Goal: Task Accomplishment & Management: Manage account settings

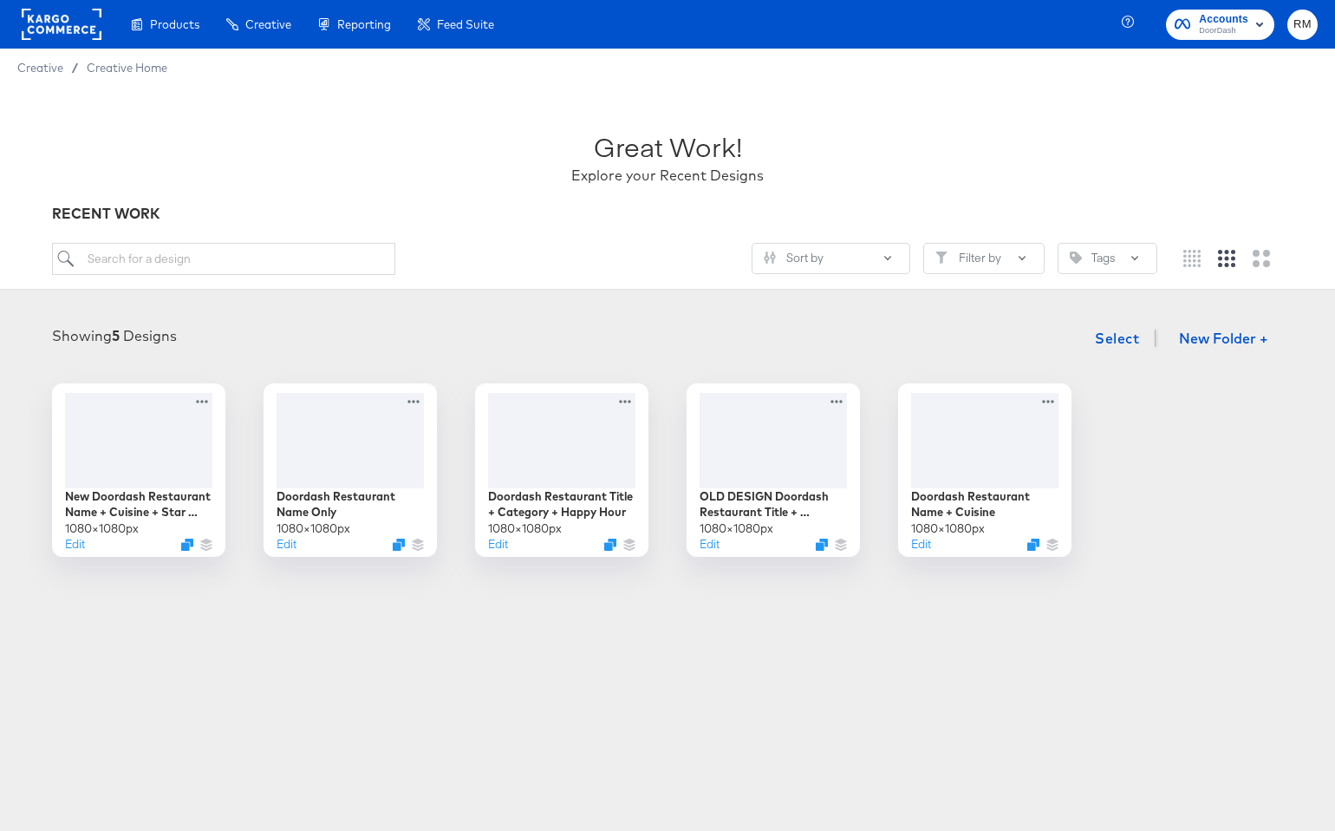
click at [1215, 30] on span "DoorDash" at bounding box center [1223, 31] width 49 height 14
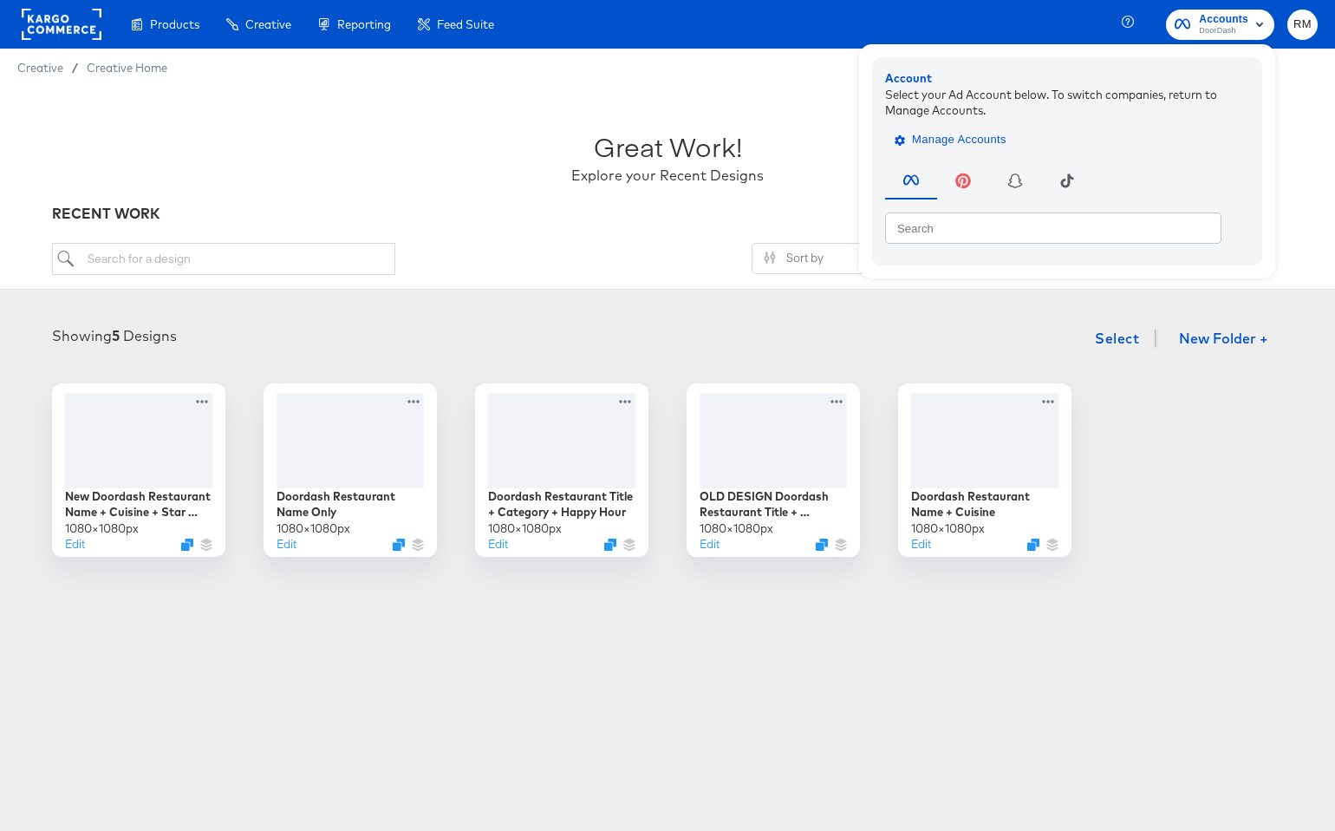
click at [970, 141] on span "Manage Accounts" at bounding box center [952, 140] width 108 height 20
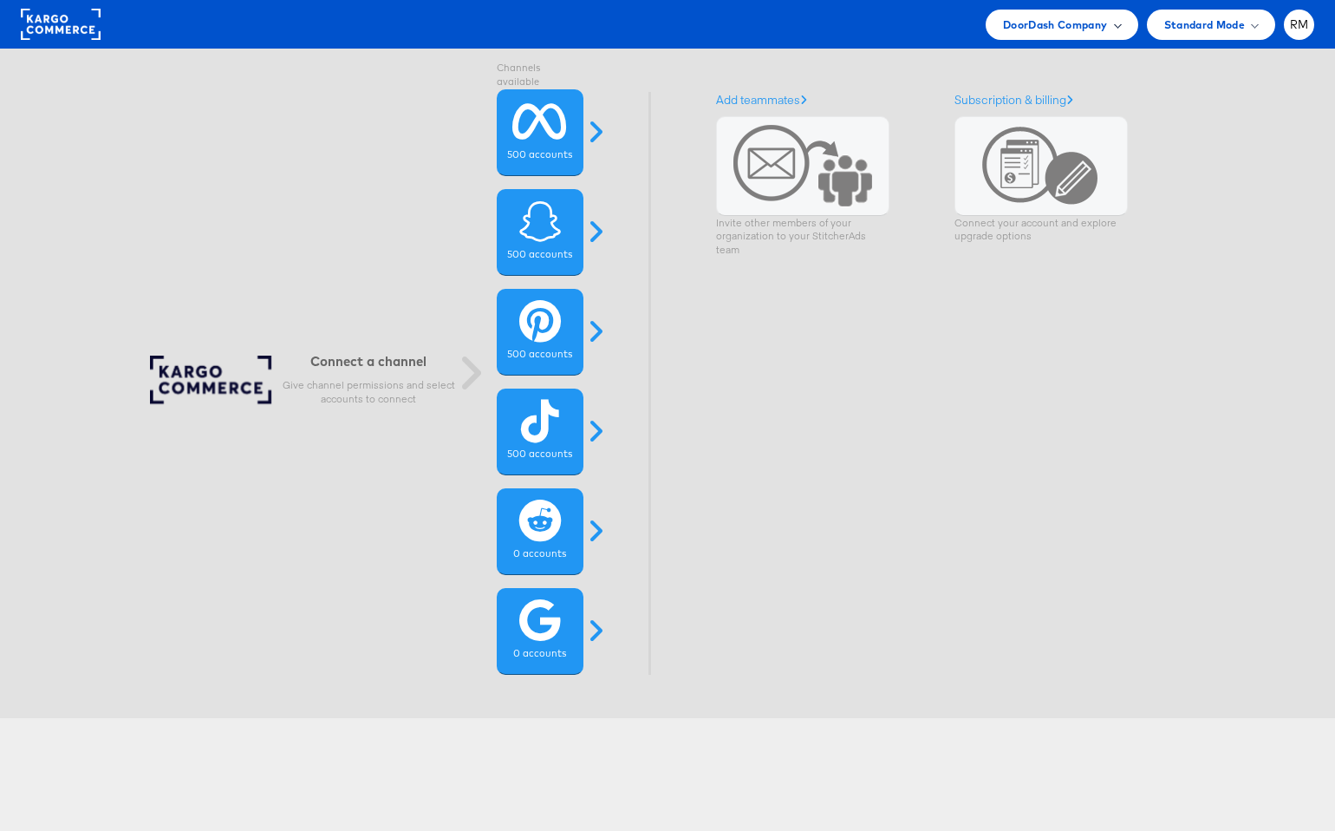
click at [1105, 34] on div "DoorDash Company" at bounding box center [1062, 25] width 153 height 30
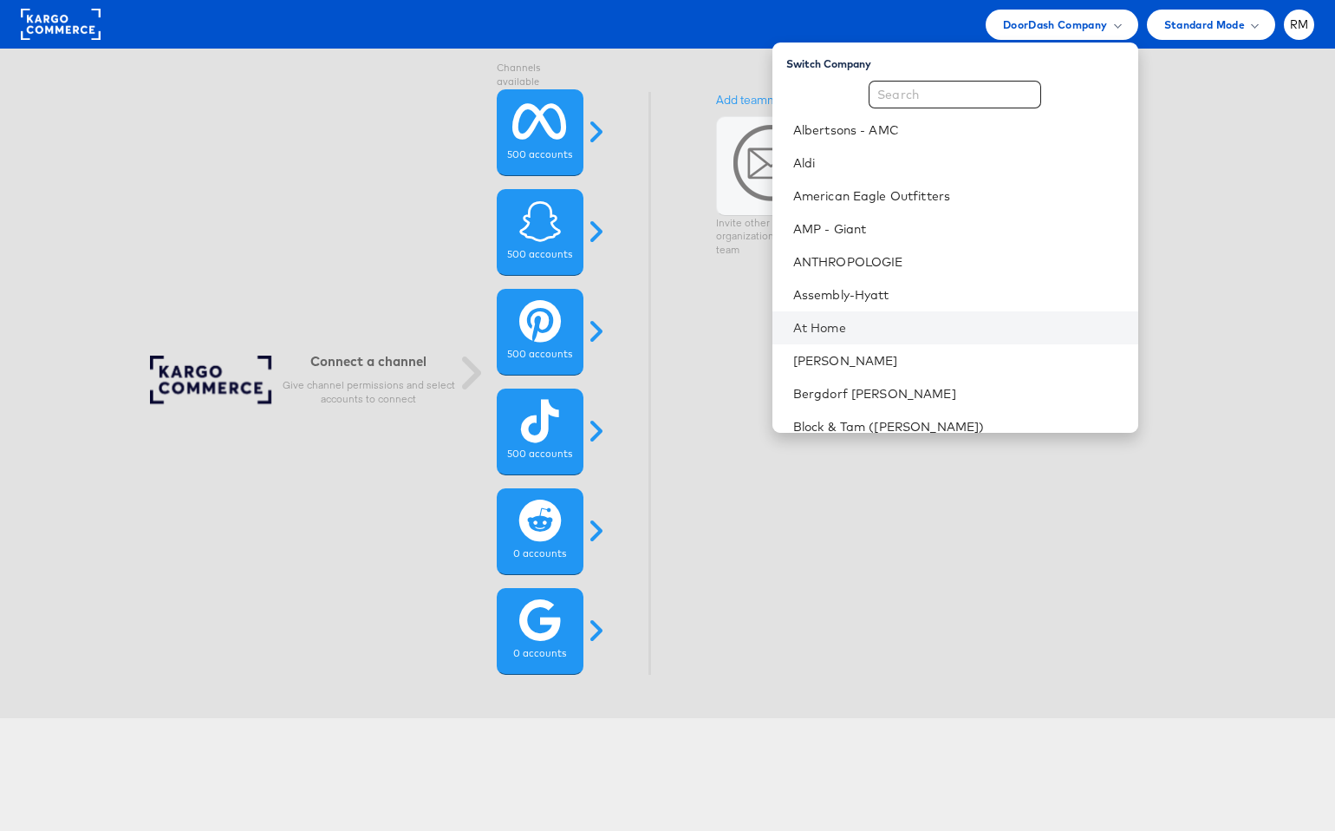
click at [968, 337] on li "At Home" at bounding box center [956, 327] width 366 height 33
click at [923, 323] on link "At Home" at bounding box center [958, 327] width 331 height 17
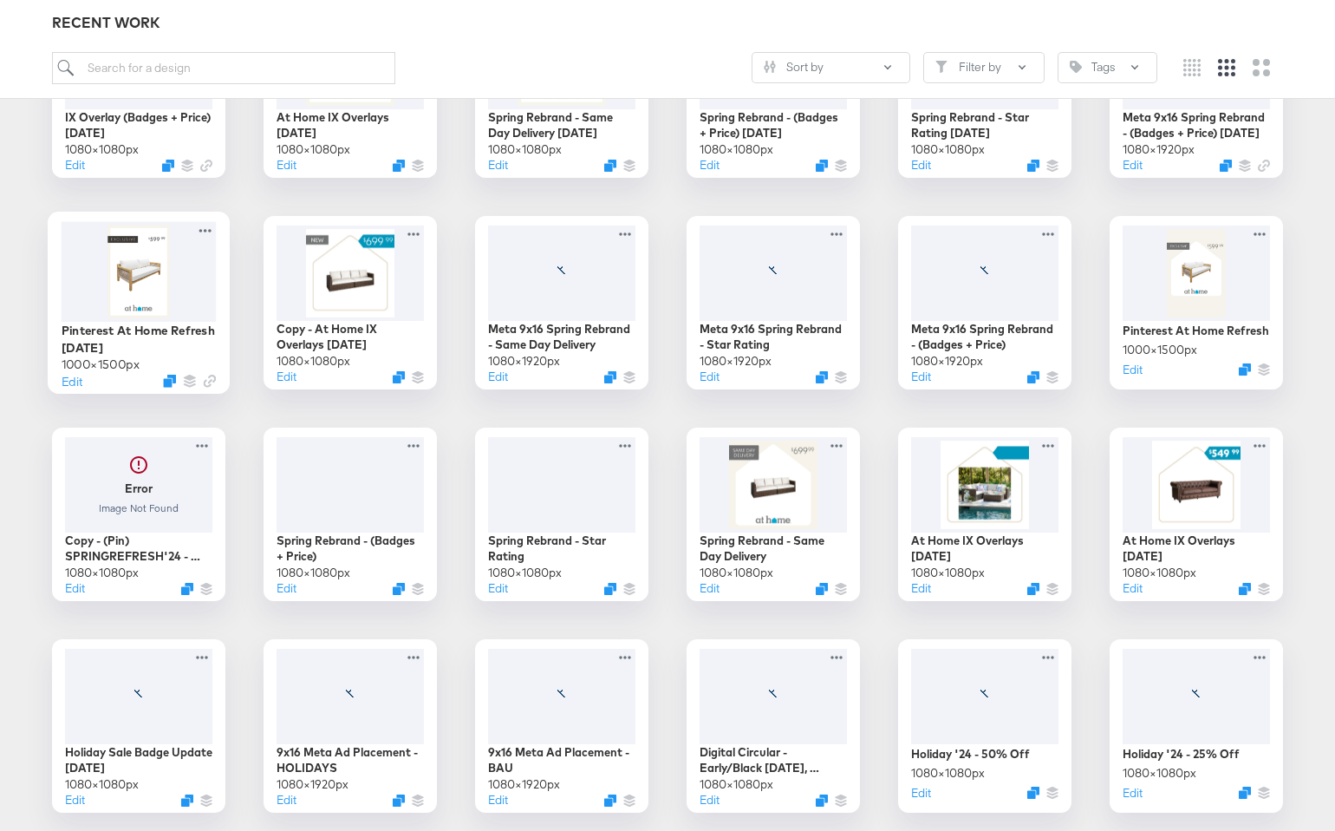
scroll to position [382, 0]
